Goal: Information Seeking & Learning: Learn about a topic

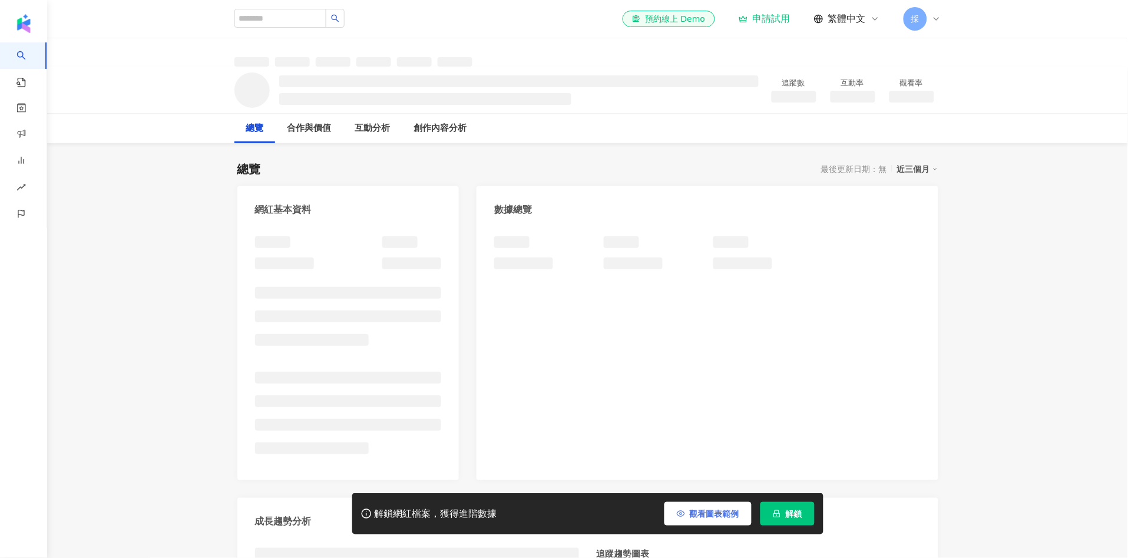
click at [704, 509] on span "觀看圖表範例" at bounding box center [714, 513] width 49 height 9
click at [695, 513] on span "觀看圖表範例" at bounding box center [714, 513] width 49 height 9
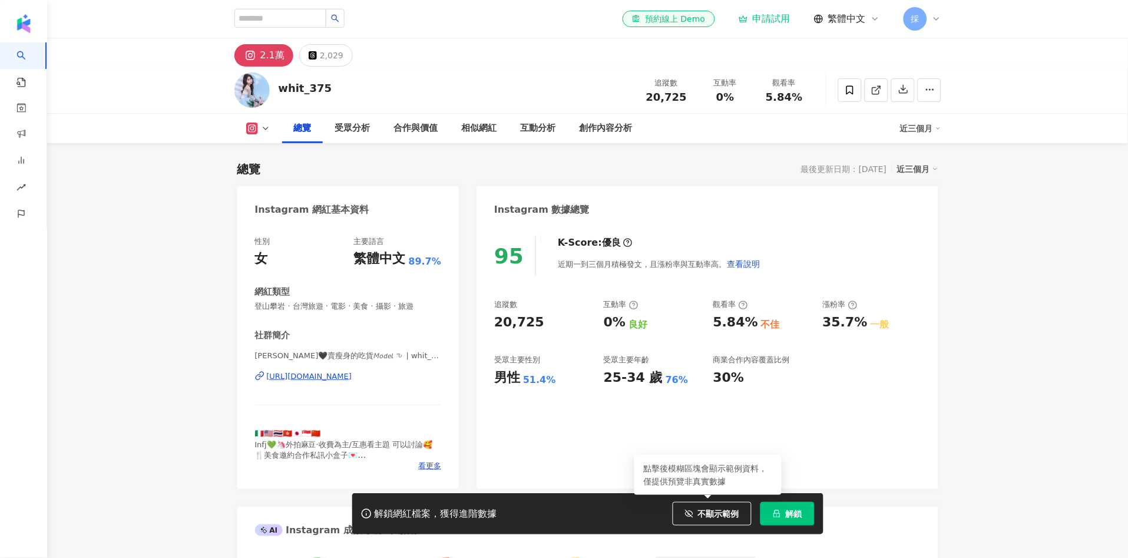
scroll to position [72, 0]
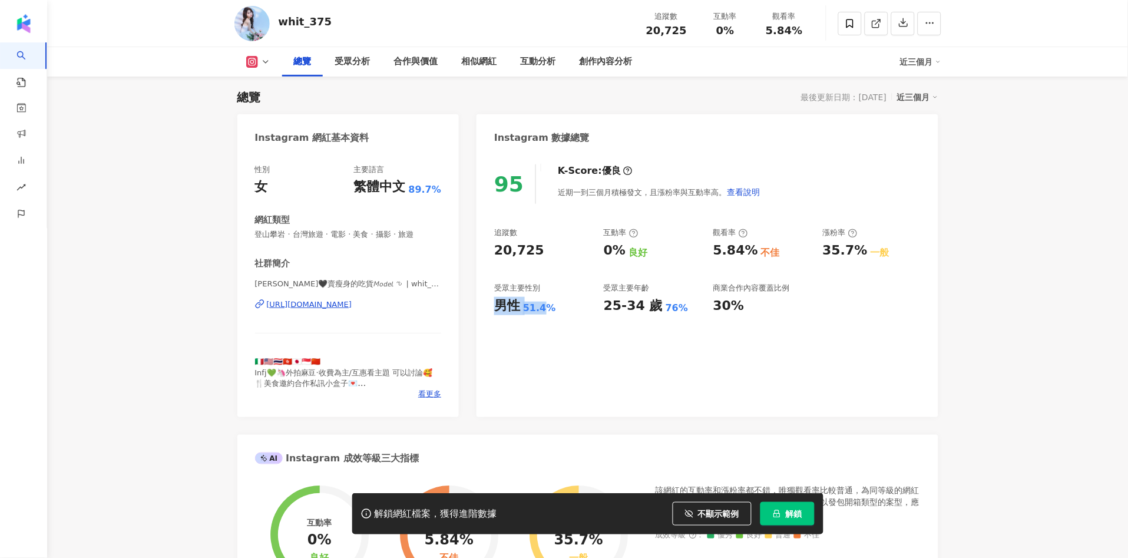
drag, startPoint x: 491, startPoint y: 306, endPoint x: 556, endPoint y: 302, distance: 65.5
click at [556, 303] on div "95 K-Score : 優良 近期一到三個月積極發文，且漲粉率與互動率高。 查看說明 追蹤數 20,725 互動率 0% 良好 觀看率 5.84% 不佳 漲…" at bounding box center [707, 285] width 461 height 265
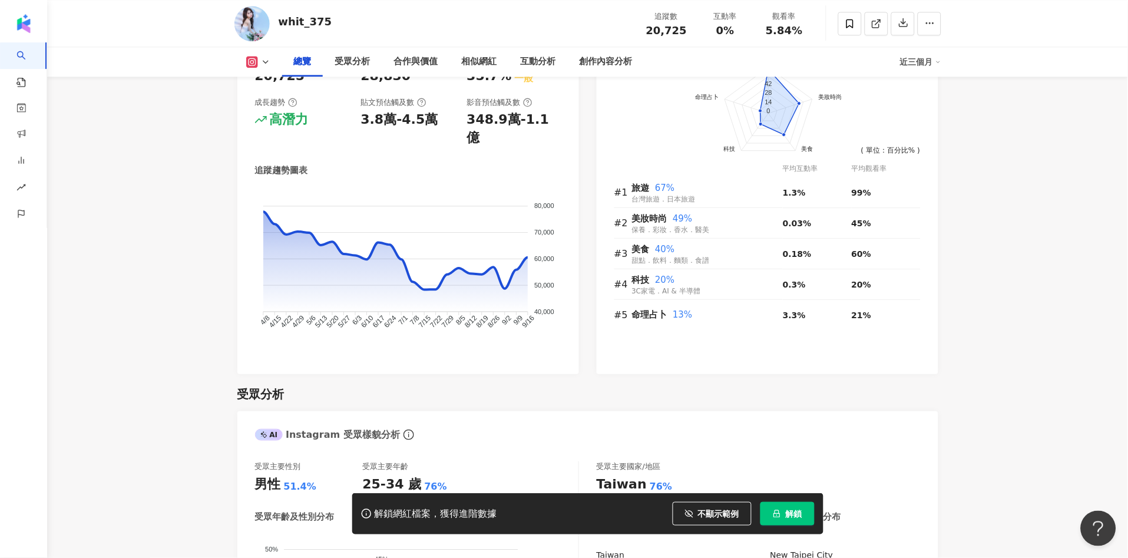
scroll to position [0, 0]
click at [536, 60] on div "互動分析" at bounding box center [538, 62] width 35 height 14
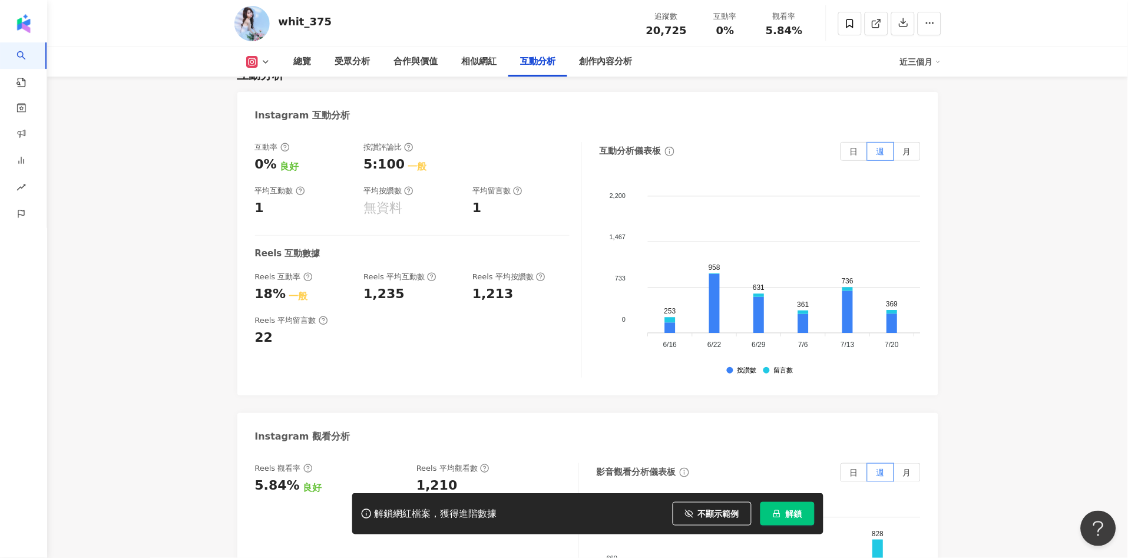
scroll to position [2477, 0]
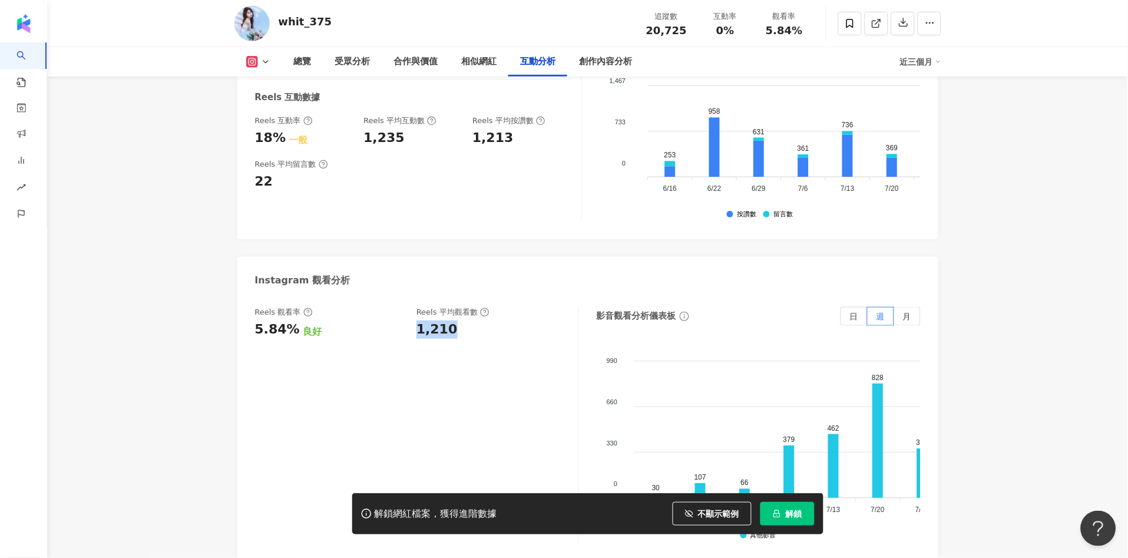
drag, startPoint x: 417, startPoint y: 308, endPoint x: 457, endPoint y: 304, distance: 39.7
click at [454, 313] on div "Reels 觀看率 5.84% 良好 Reels 平均觀看數 1,210" at bounding box center [411, 323] width 312 height 32
copy div "1,210"
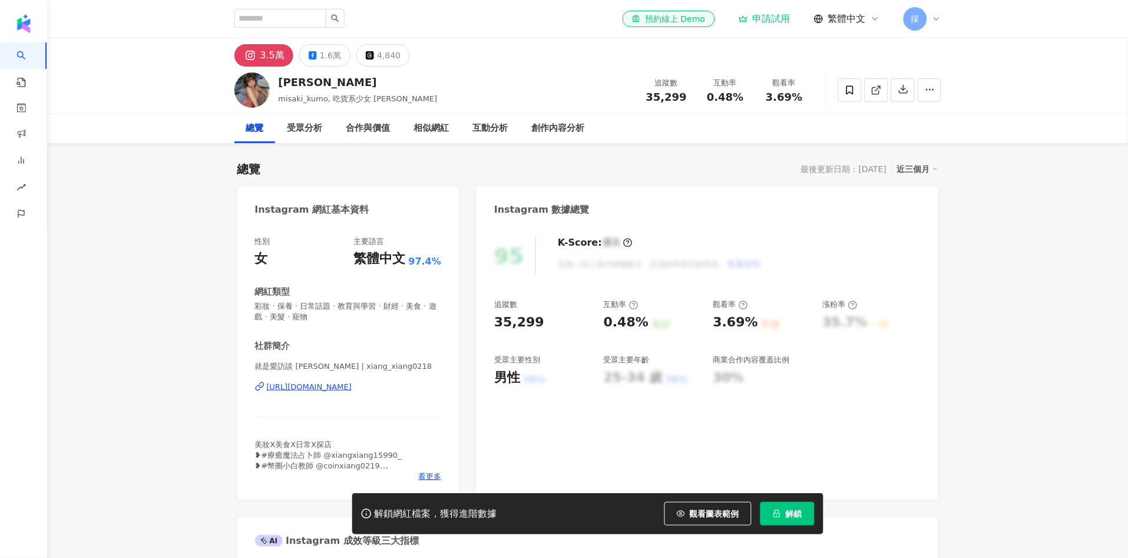
scroll to position [72, 0]
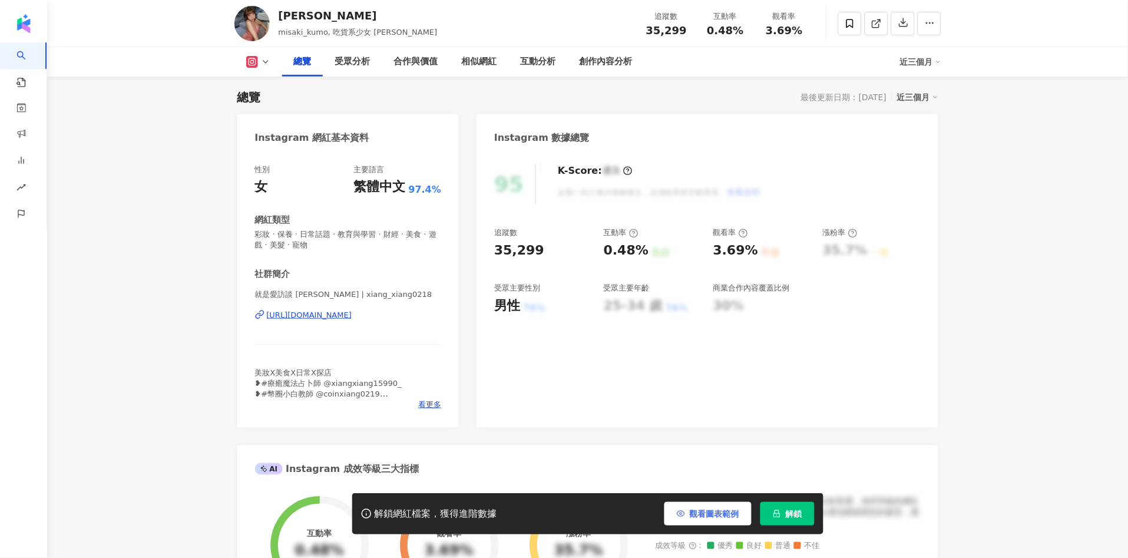
click at [714, 514] on span "觀看圖表範例" at bounding box center [714, 513] width 49 height 9
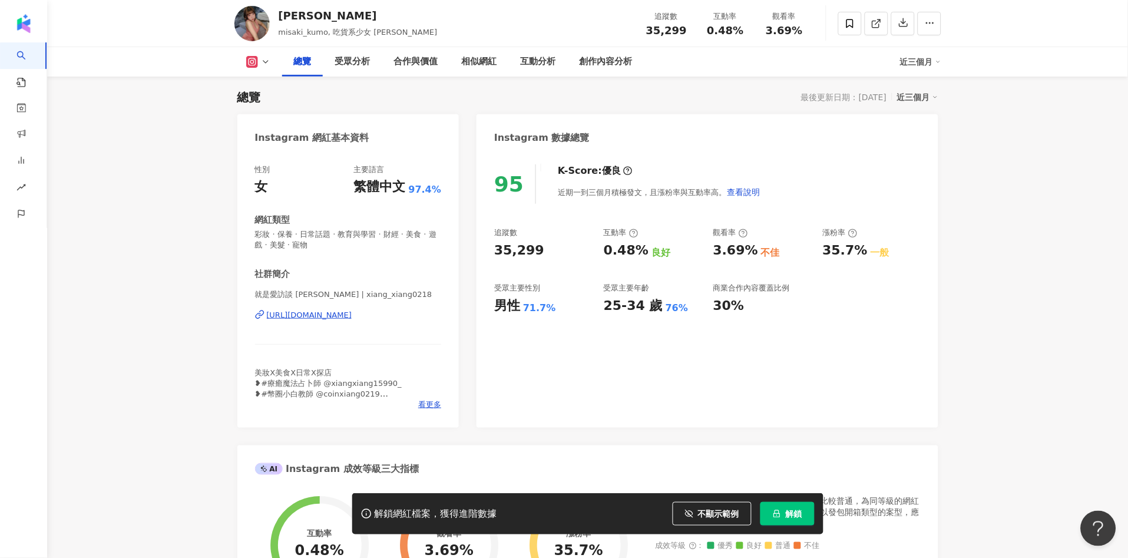
scroll to position [0, 0]
drag, startPoint x: 490, startPoint y: 308, endPoint x: 549, endPoint y: 304, distance: 59.1
click at [549, 304] on div "95 K-Score : 優良 近期一到三個月積極發文，且漲粉率與互動率高。 查看說明 追蹤數 35,299 互動率 0.48% 良好 觀看率 3.69% 不…" at bounding box center [707, 290] width 461 height 275
copy div "男性 71.7%"
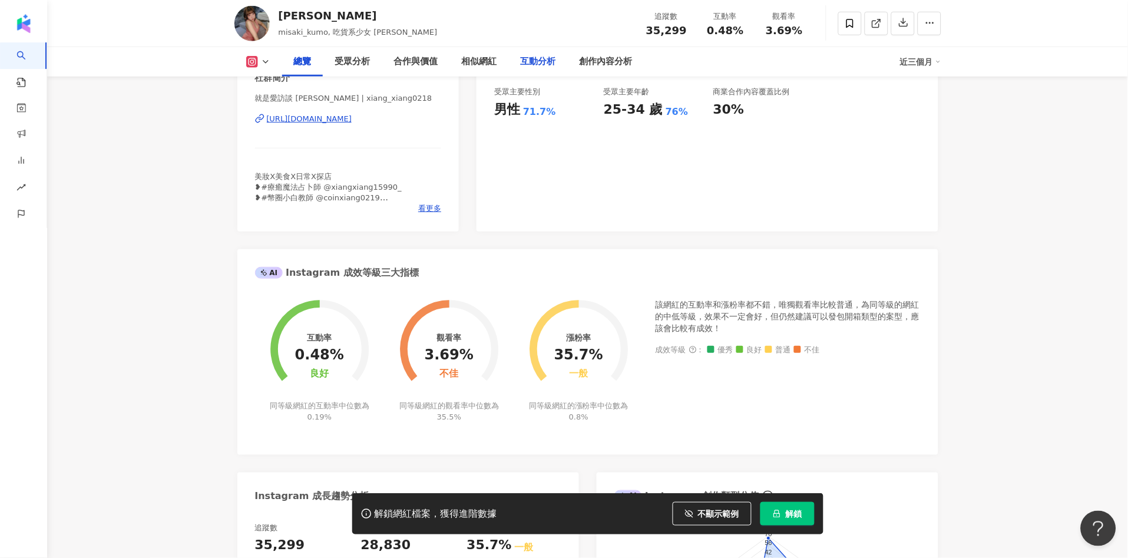
click at [542, 55] on div "互動分析" at bounding box center [538, 62] width 35 height 14
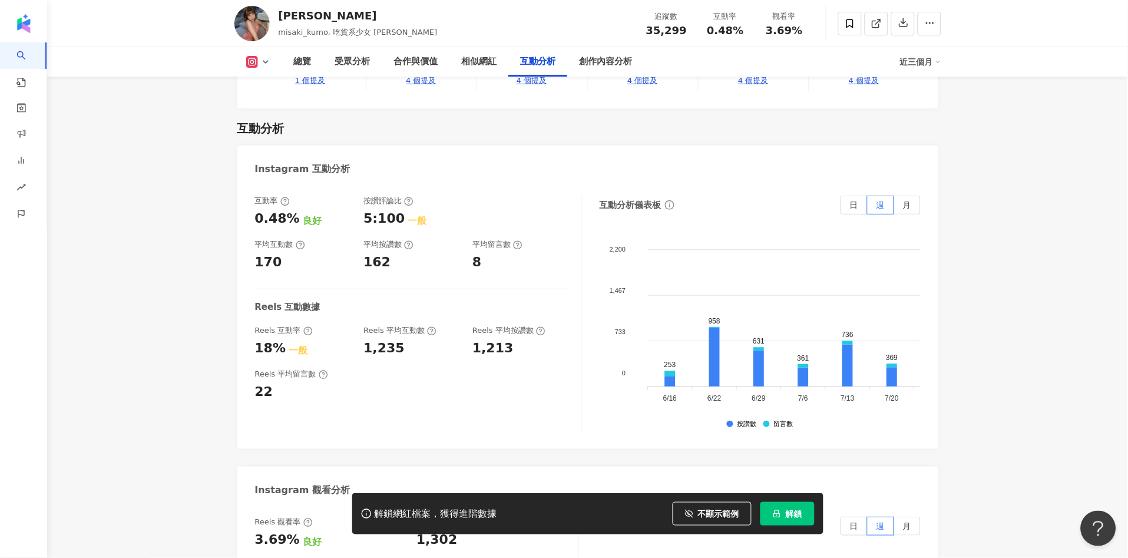
drag, startPoint x: 435, startPoint y: 386, endPoint x: 459, endPoint y: 389, distance: 24.4
click at [455, 389] on div "互動率 0.48% 良好 按讚評論比 5:100 一般 平均互動數 170 平均按讚數 162 平均留言數 8 Reels 互動數據 Reels 互動率 18…" at bounding box center [418, 314] width 327 height 236
drag, startPoint x: 459, startPoint y: 389, endPoint x: 415, endPoint y: 346, distance: 61.2
click at [460, 387] on div "互動率 0.48% 良好 按讚評論比 5:100 一般 平均互動數 170 平均按讚數 162 平均留言數 8 Reels 互動數據 Reels 互動率 18…" at bounding box center [418, 314] width 327 height 236
click at [404, 329] on div "互動率 0.48% 良好 按讚評論比 5:100 一般 平均互動數 170 平均按讚數 162 平均留言數 8 Reels 互動數據 Reels 互動率 18…" at bounding box center [418, 314] width 327 height 236
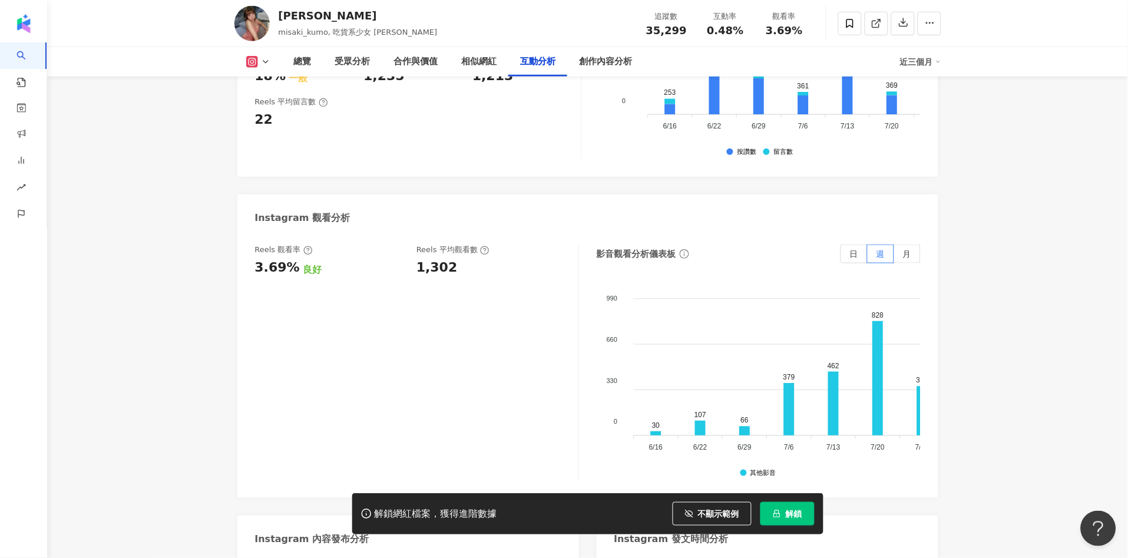
scroll to position [2618, 0]
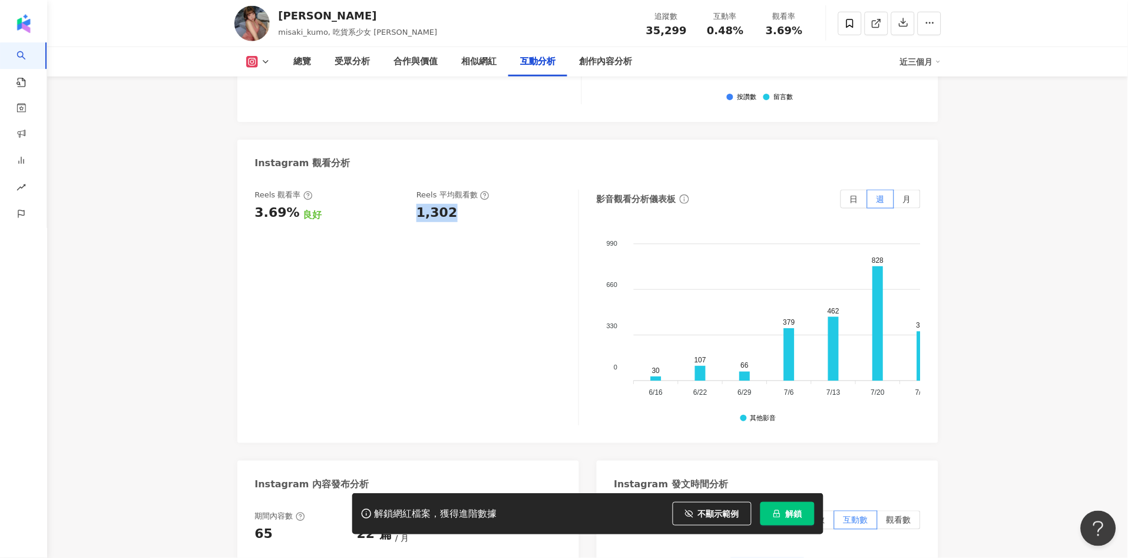
drag, startPoint x: 450, startPoint y: 176, endPoint x: 458, endPoint y: 173, distance: 9.5
click at [458, 190] on div "Reels 觀看率 3.69% 良好 Reels 平均觀看數 1,302" at bounding box center [411, 206] width 312 height 32
copy div "1,302"
